Goal: Obtain resource: Download file/media

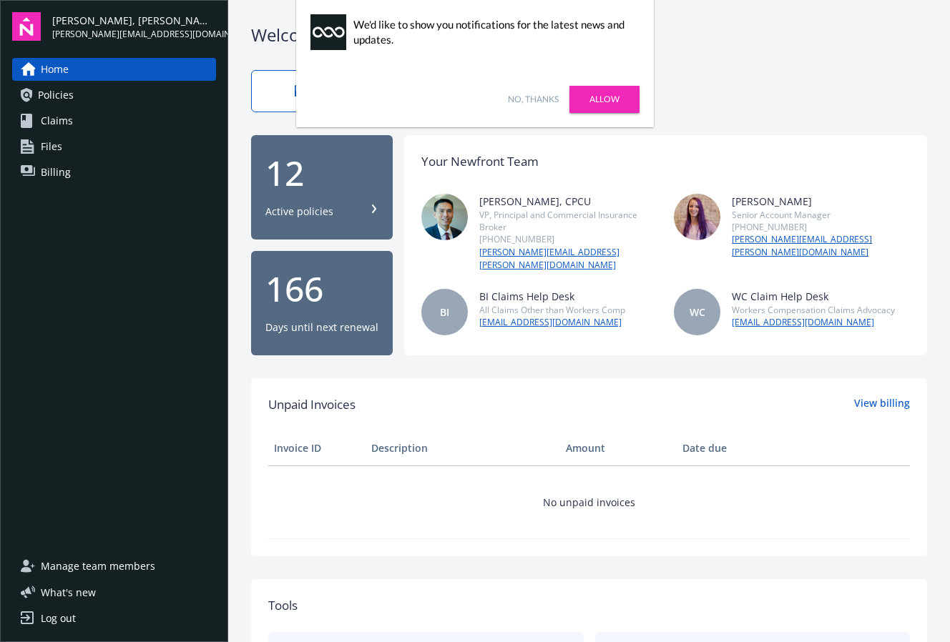
click at [46, 96] on span "Policies" at bounding box center [56, 95] width 36 height 23
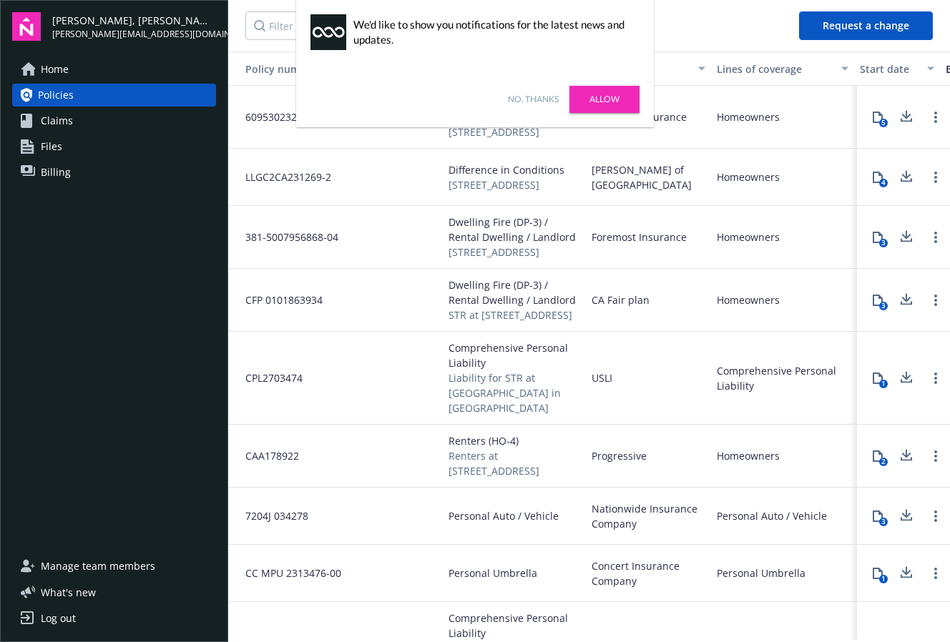
click at [521, 101] on link "No, thanks" at bounding box center [533, 99] width 51 height 13
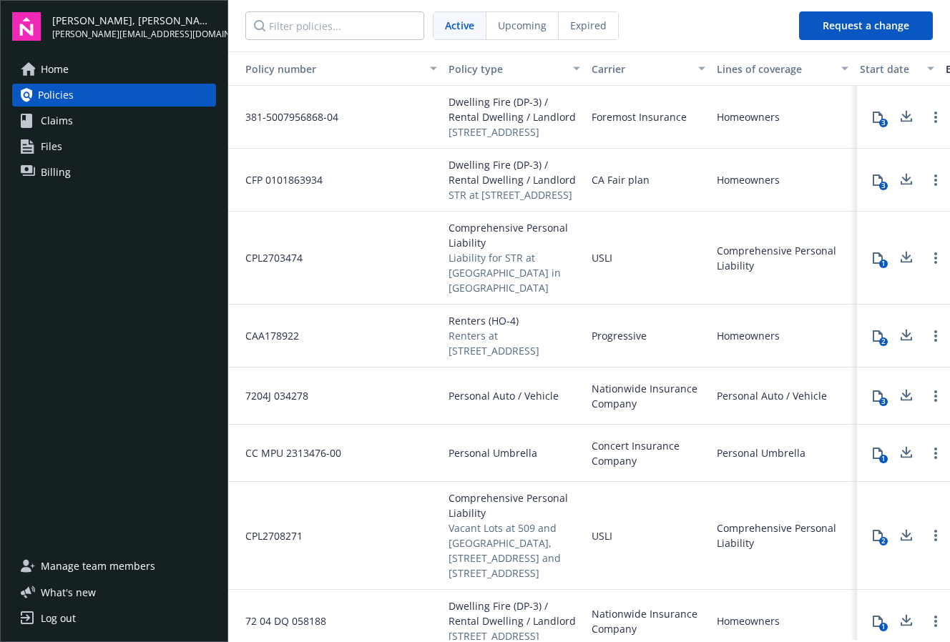
scroll to position [119, 0]
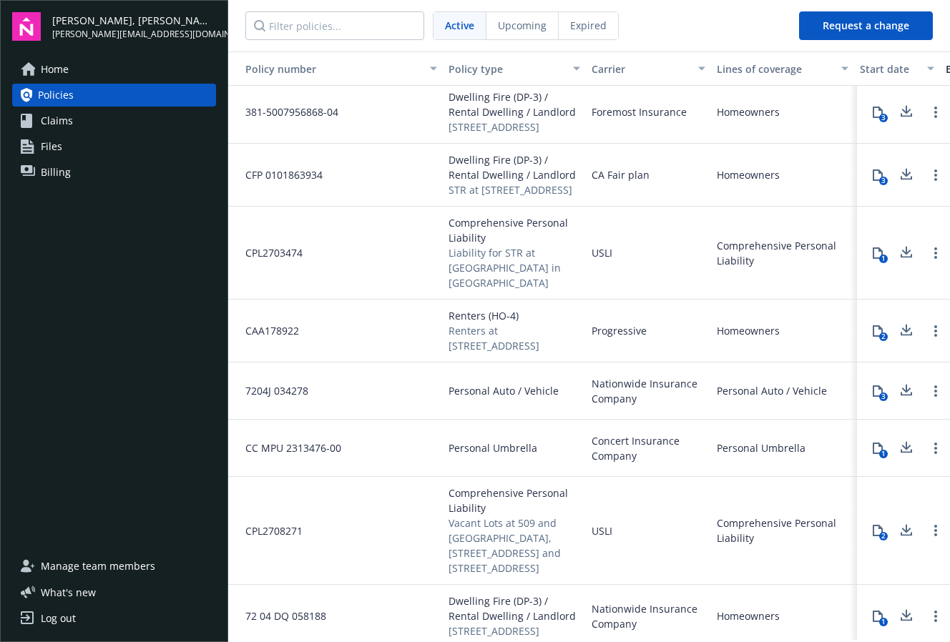
click at [749, 398] on div "Personal Auto / Vehicle" at bounding box center [772, 390] width 110 height 15
click at [872, 397] on icon at bounding box center [877, 390] width 11 height 11
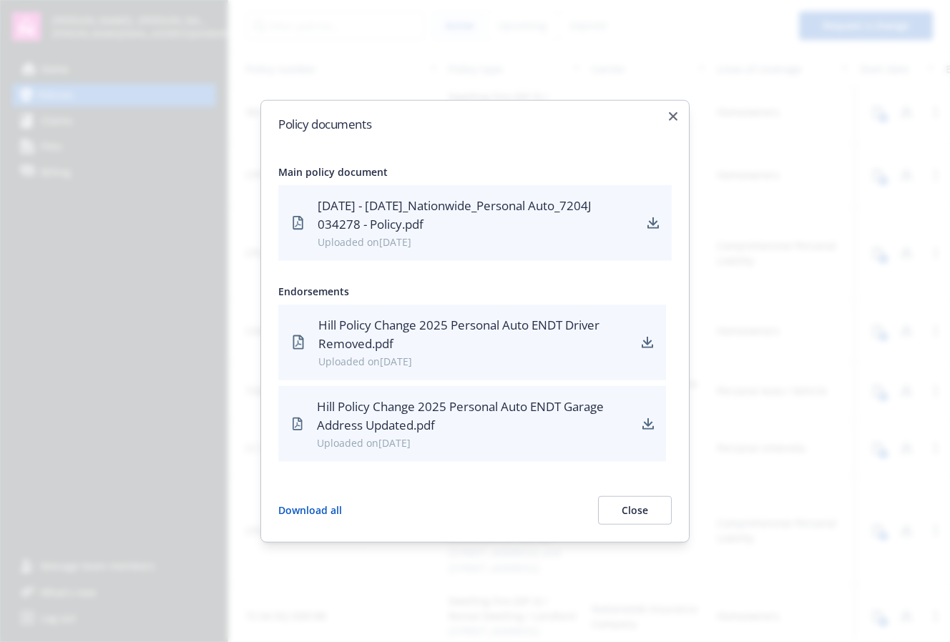
click at [574, 237] on div "Uploaded on [DATE]" at bounding box center [476, 242] width 317 height 15
click at [298, 227] on icon at bounding box center [298, 223] width 16 height 20
click at [653, 222] on icon "download" at bounding box center [653, 221] width 9 height 9
